Goal: Check status

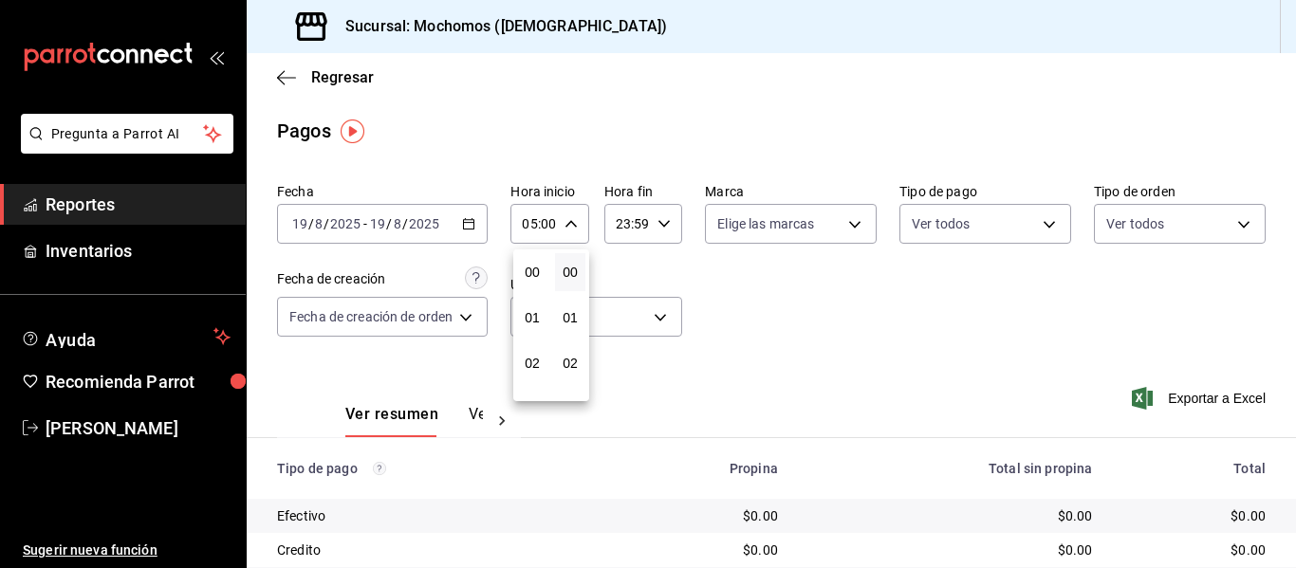
scroll to position [190, 0]
click at [772, 277] on div at bounding box center [648, 284] width 1296 height 568
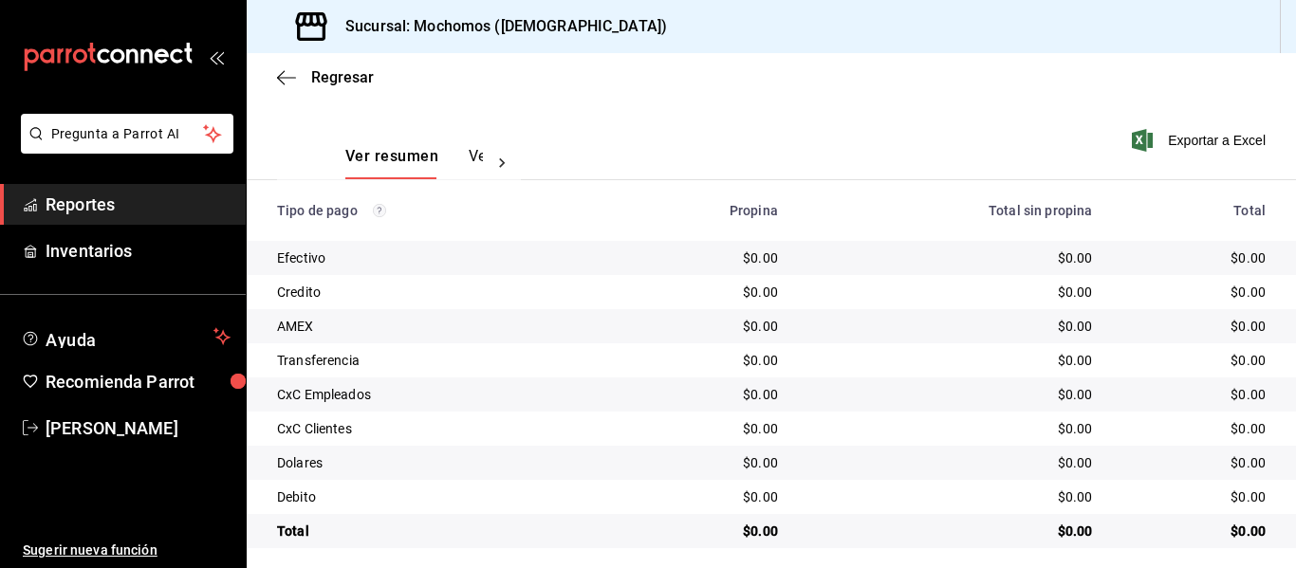
scroll to position [269, 0]
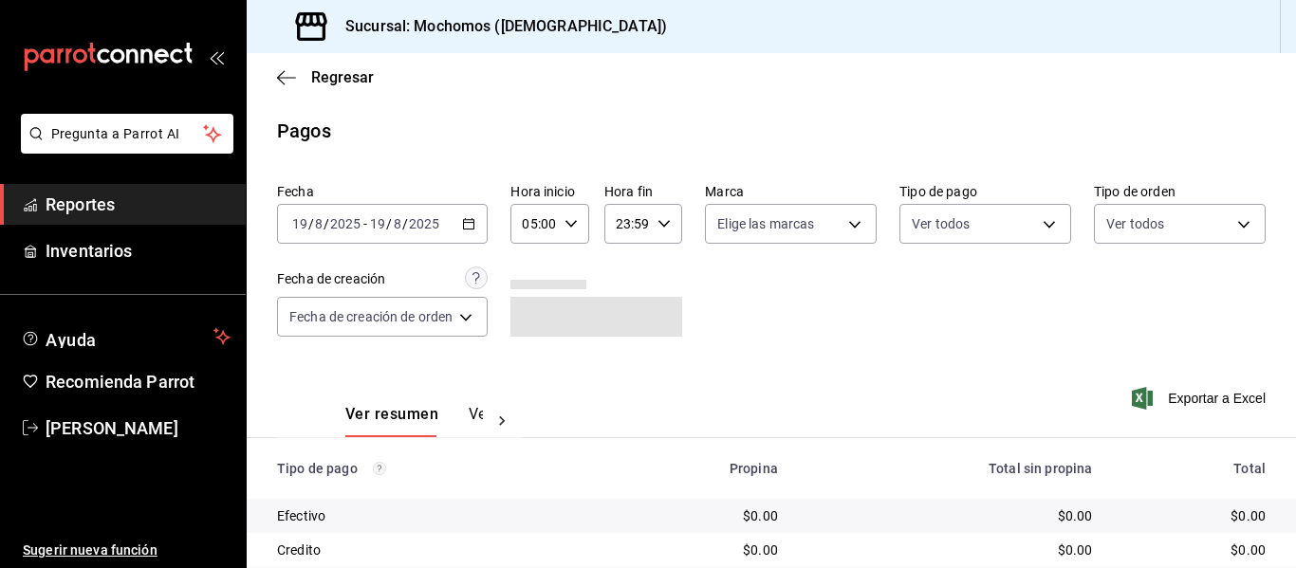
scroll to position [269, 0]
